Goal: Task Accomplishment & Management: Manage account settings

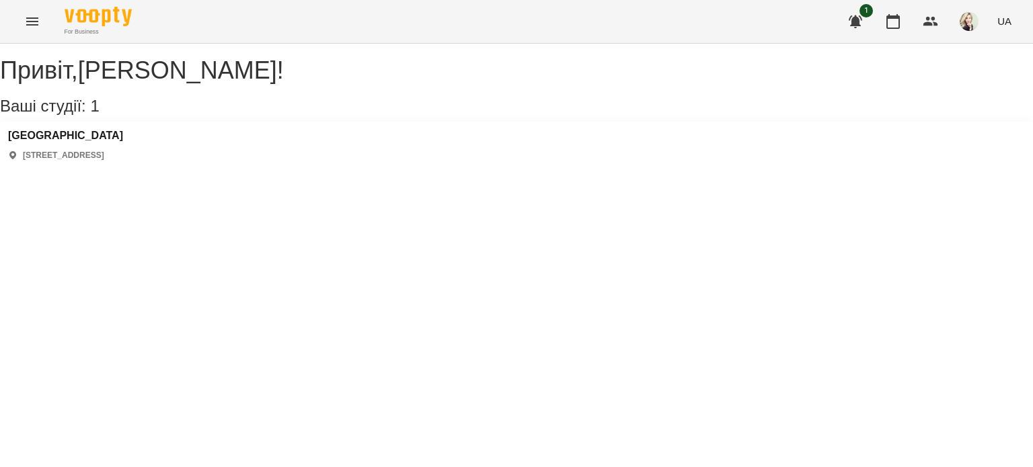
click at [10, 22] on div "For Business 1 UA" at bounding box center [516, 21] width 1033 height 43
click at [24, 26] on icon "Menu" at bounding box center [32, 21] width 16 height 16
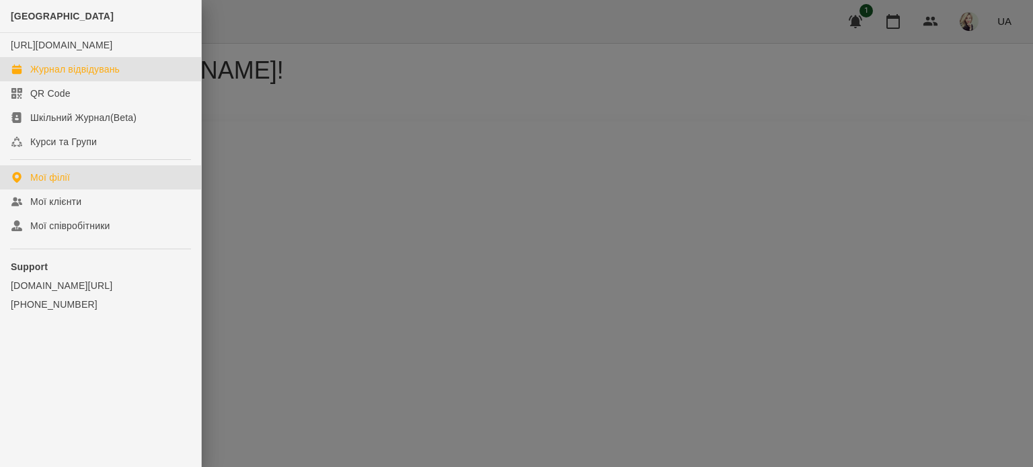
click at [48, 81] on link "Журнал відвідувань" at bounding box center [100, 69] width 201 height 24
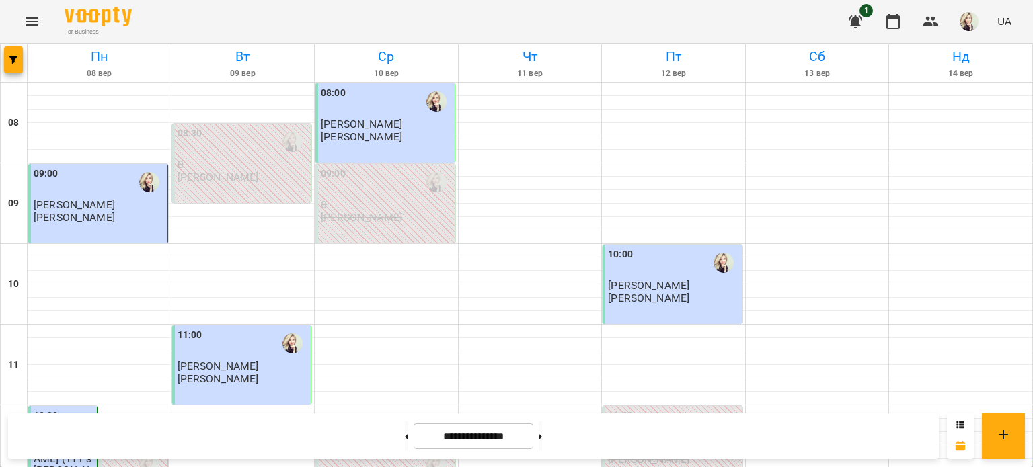
scroll to position [471, 0]
click at [542, 432] on button at bounding box center [540, 437] width 3 height 30
type input "**********"
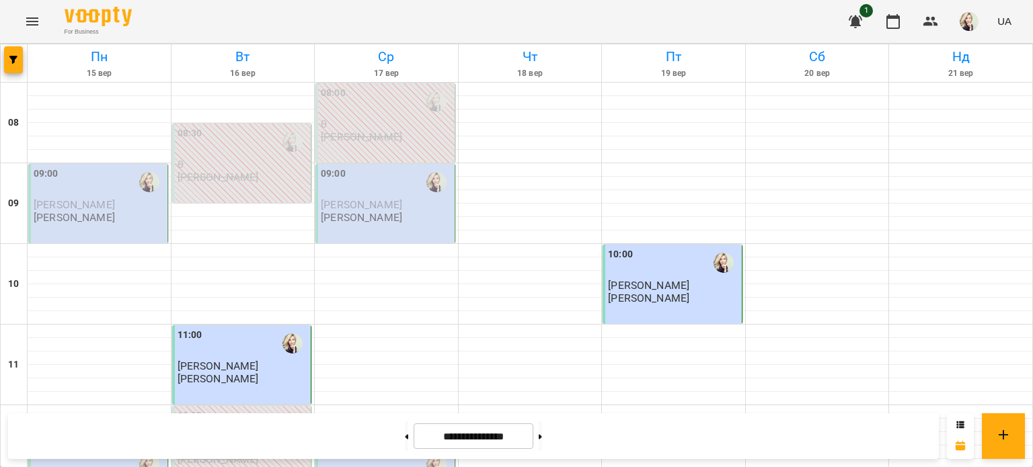
scroll to position [0, 0]
click at [112, 202] on span "[PERSON_NAME]" at bounding box center [74, 204] width 81 height 13
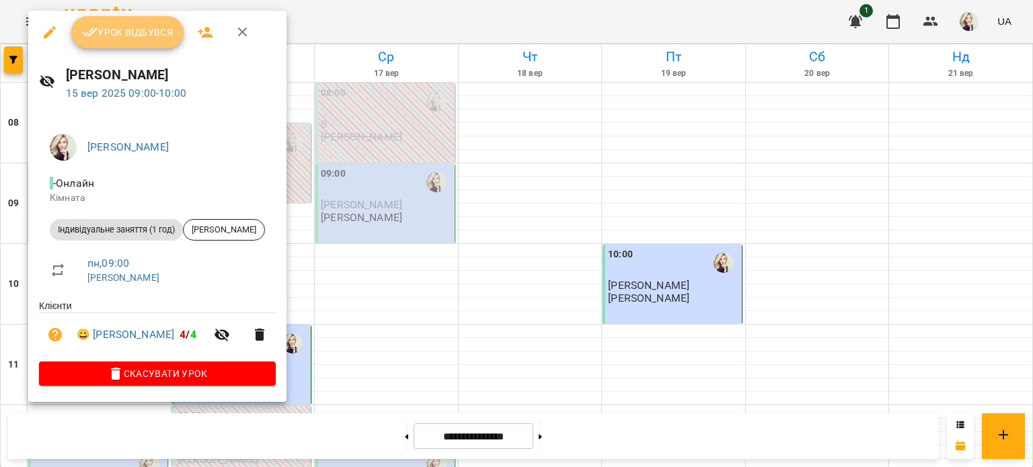
click at [134, 42] on button "Урок відбувся" at bounding box center [127, 32] width 113 height 32
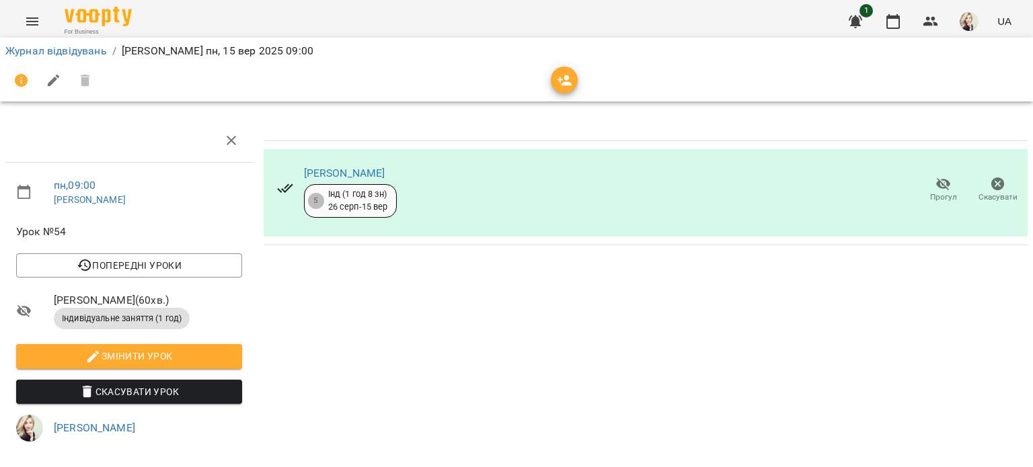
click at [59, 77] on icon "button" at bounding box center [54, 81] width 12 height 12
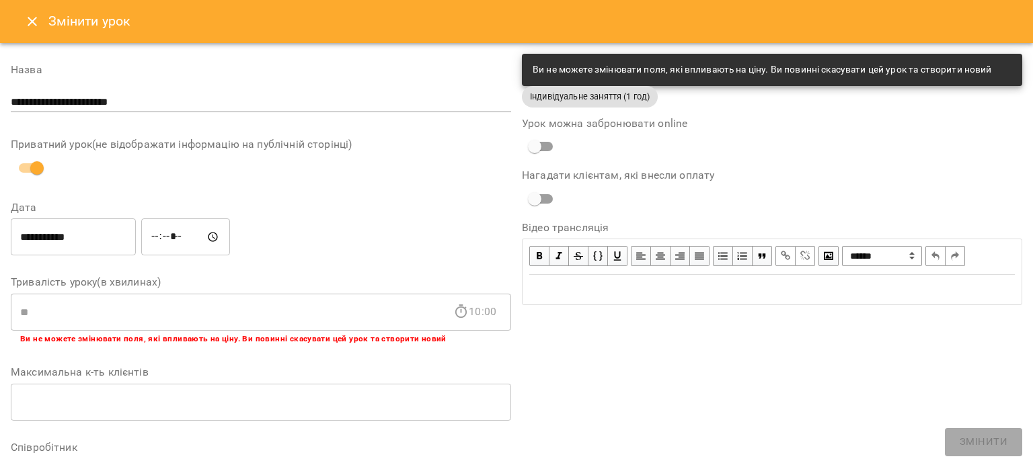
scroll to position [356, 0]
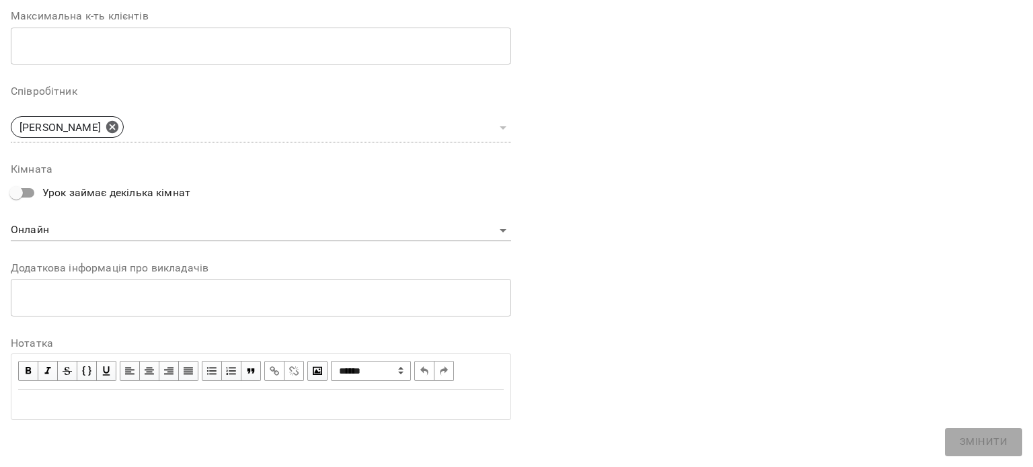
click at [166, 399] on div "Edit text" at bounding box center [261, 405] width 486 height 16
